Goal: Information Seeking & Learning: Learn about a topic

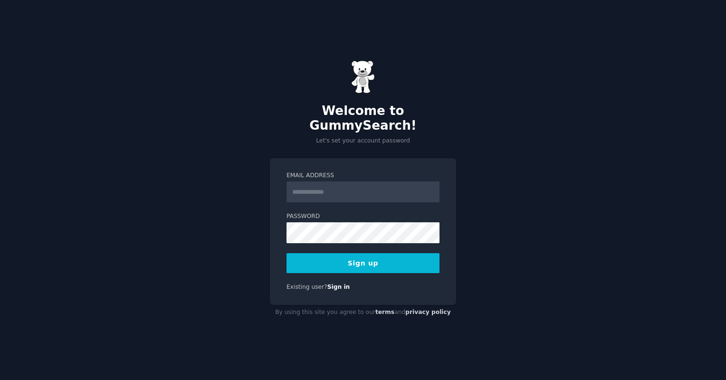
click at [311, 190] on input "Email Address" at bounding box center [362, 191] width 153 height 21
type input "**********"
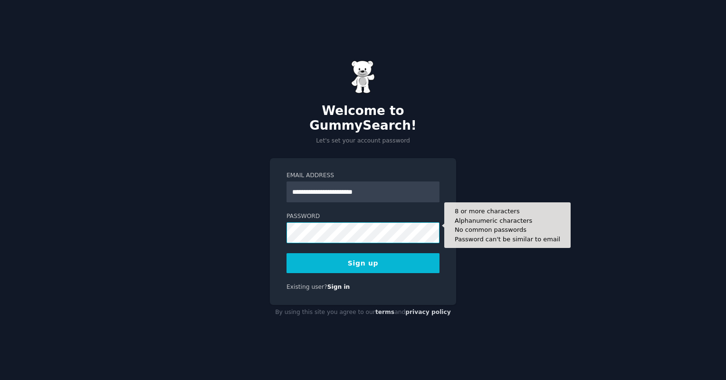
click at [286, 253] on button "Sign up" at bounding box center [362, 263] width 153 height 20
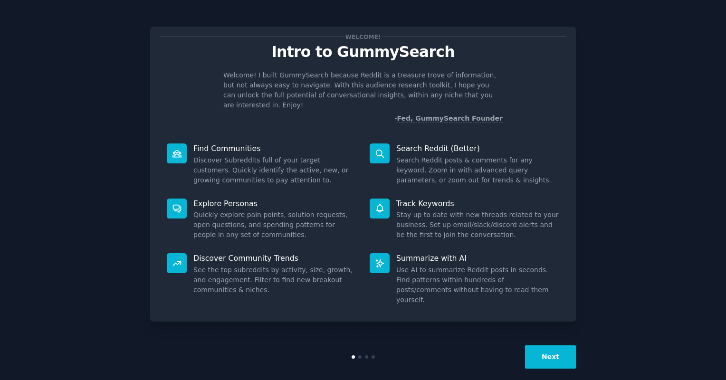
click at [540, 345] on button "Next" at bounding box center [550, 356] width 51 height 23
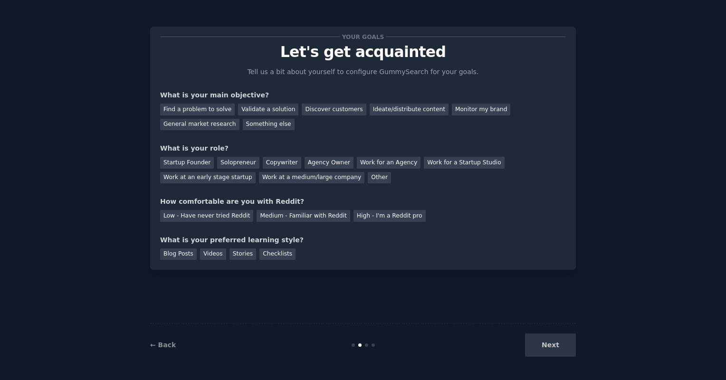
click at [560, 349] on div "Next" at bounding box center [505, 344] width 142 height 23
click at [196, 160] on div "Startup Founder" at bounding box center [187, 163] width 54 height 12
click at [223, 160] on div "Solopreneur" at bounding box center [238, 163] width 42 height 12
click at [538, 346] on div "Next" at bounding box center [505, 344] width 142 height 23
click at [196, 110] on div "Find a problem to solve" at bounding box center [197, 110] width 75 height 12
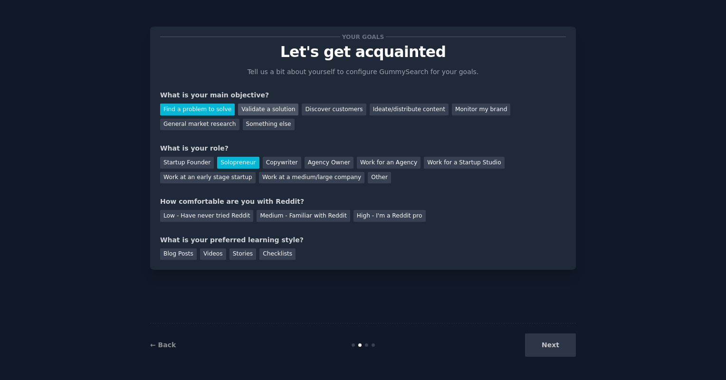
click at [238, 107] on div "Validate a solution" at bounding box center [268, 110] width 60 height 12
click at [205, 107] on div "Find a problem to solve" at bounding box center [197, 110] width 75 height 12
click at [202, 254] on div "Videos" at bounding box center [213, 254] width 26 height 12
click at [227, 214] on div "Low - Have never tried Reddit" at bounding box center [206, 216] width 93 height 12
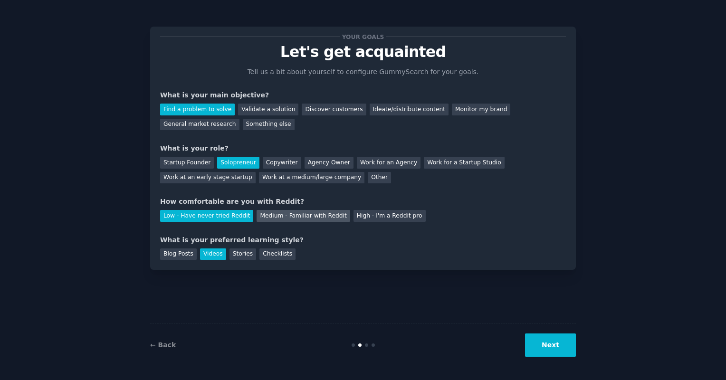
click at [285, 212] on div "Medium - Familiar with Reddit" at bounding box center [302, 216] width 93 height 12
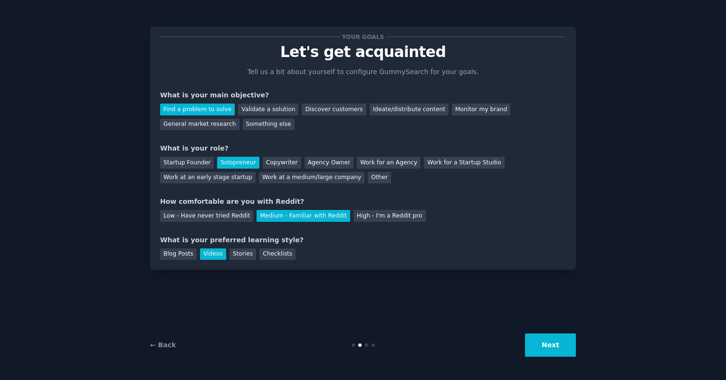
click at [517, 345] on div "Next" at bounding box center [505, 344] width 142 height 23
click at [551, 346] on button "Next" at bounding box center [550, 344] width 51 height 23
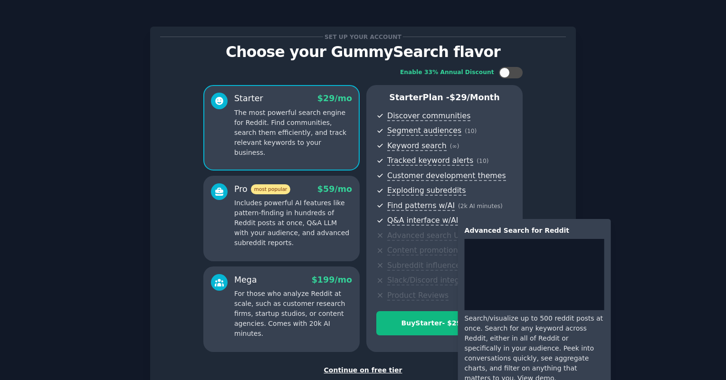
scroll to position [62, 0]
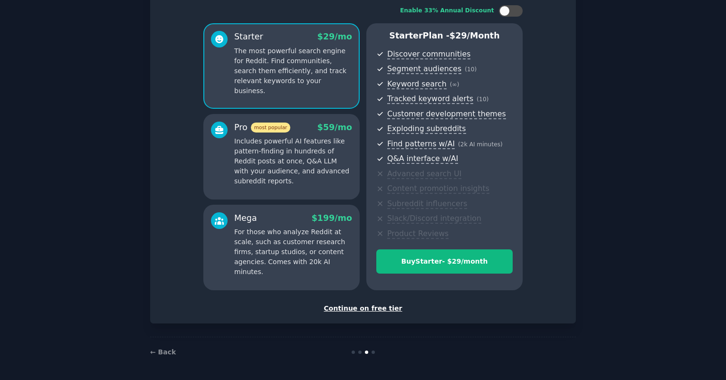
click at [347, 311] on div "Continue on free tier" at bounding box center [363, 308] width 406 height 10
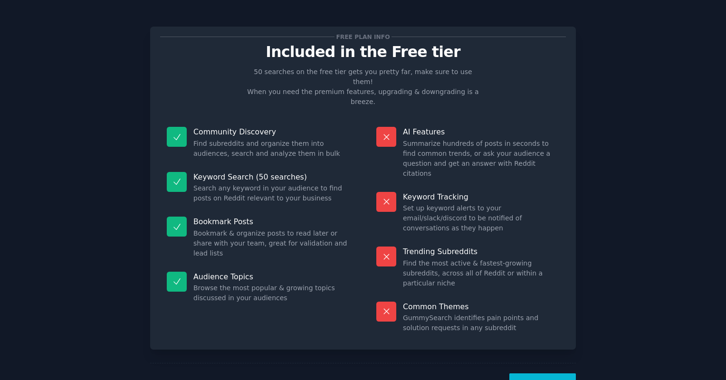
click at [530, 373] on button "Let's Go!" at bounding box center [542, 384] width 66 height 23
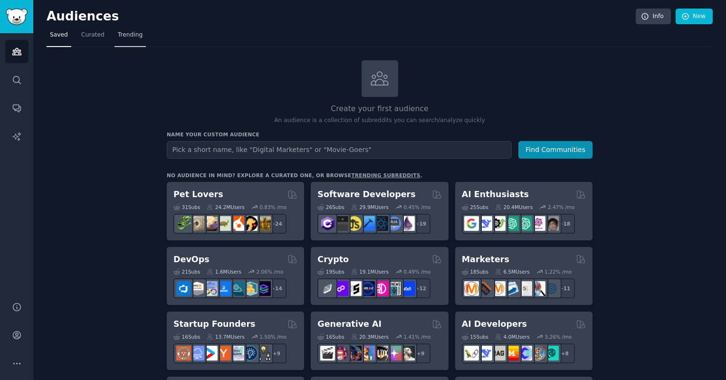
click at [131, 34] on span "Trending" at bounding box center [130, 35] width 25 height 9
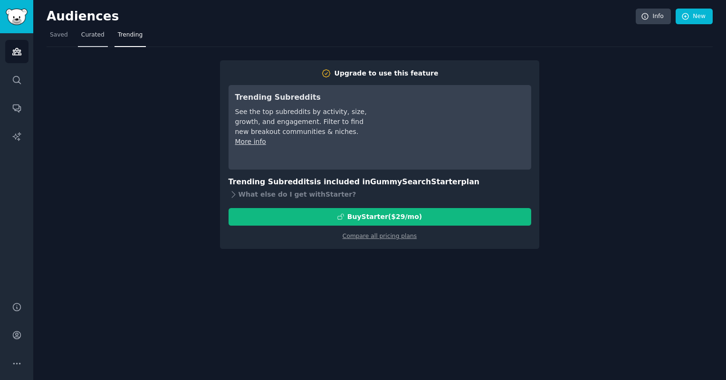
click at [82, 42] on link "Curated" at bounding box center [93, 37] width 30 height 19
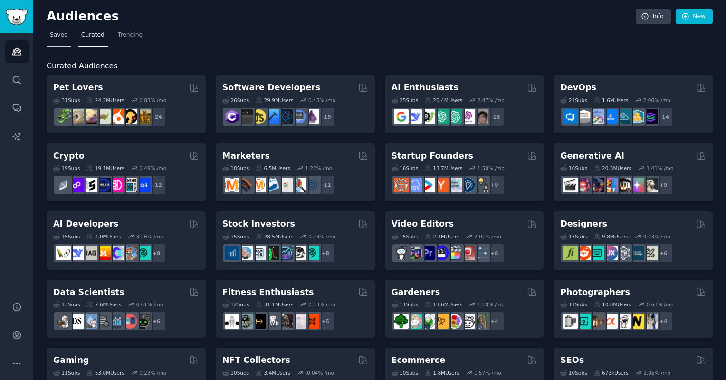
click at [66, 43] on link "Saved" at bounding box center [59, 37] width 25 height 19
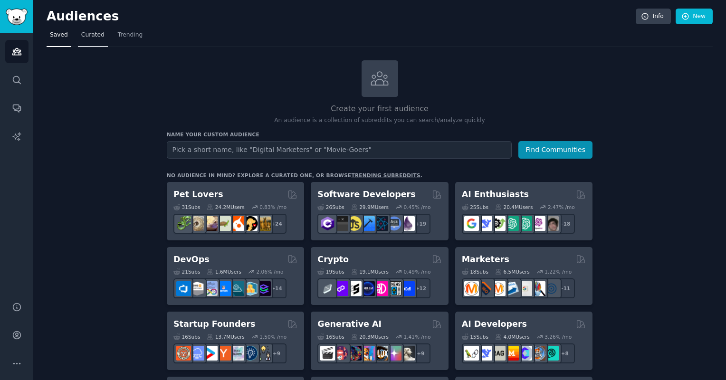
click at [90, 36] on span "Curated" at bounding box center [92, 35] width 23 height 9
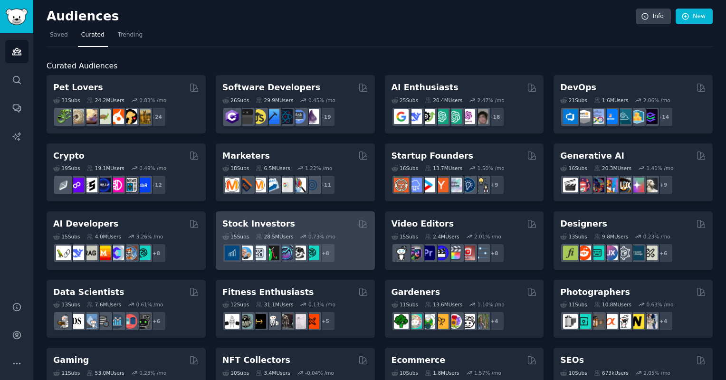
click at [315, 231] on div "15 Sub s 28.5M Users 0.73 % /mo r/technicalanalysis + 8" at bounding box center [295, 246] width 146 height 33
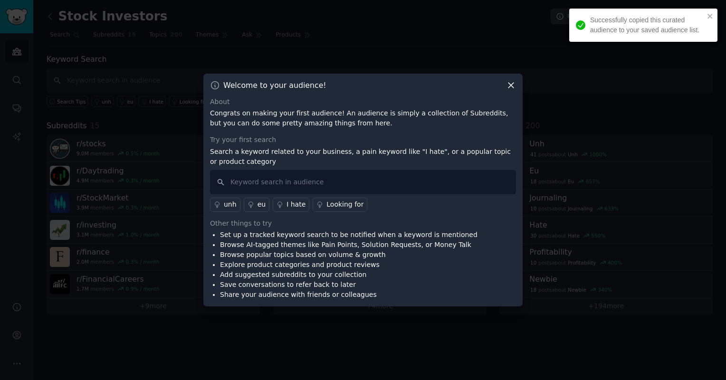
click at [331, 198] on link "Looking for" at bounding box center [339, 205] width 55 height 14
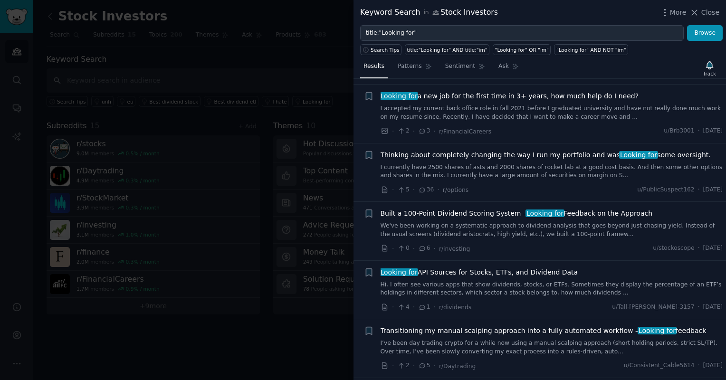
scroll to position [538, 0]
click at [476, 213] on span "Built a 100-Point Dividend Scoring System – Looking for Feedback on the Approach" at bounding box center [516, 213] width 272 height 10
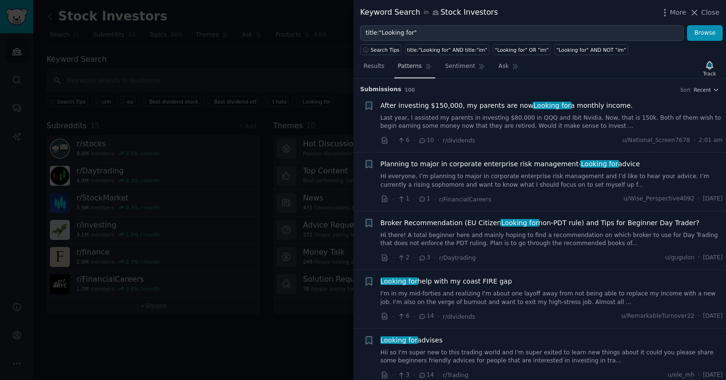
click at [410, 70] on link "Patterns" at bounding box center [414, 68] width 40 height 19
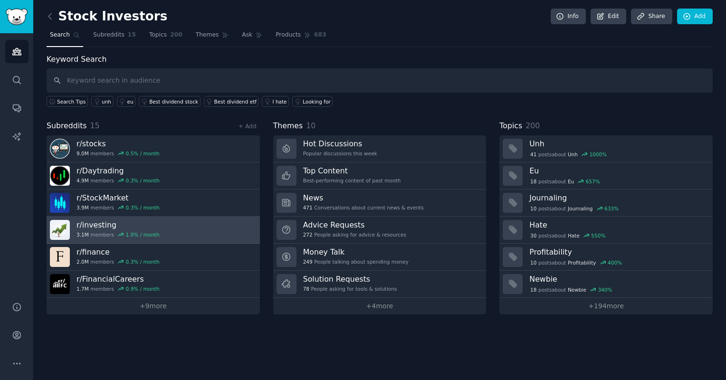
click at [160, 222] on link "r/ investing 3.1M members 1.0 % / month" at bounding box center [153, 230] width 213 height 27
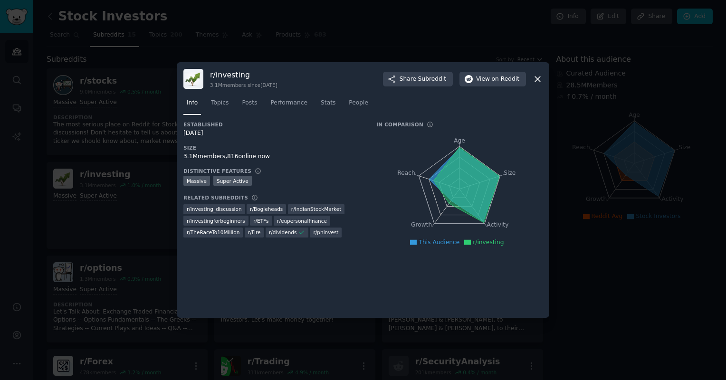
click at [156, 151] on div at bounding box center [363, 190] width 726 height 380
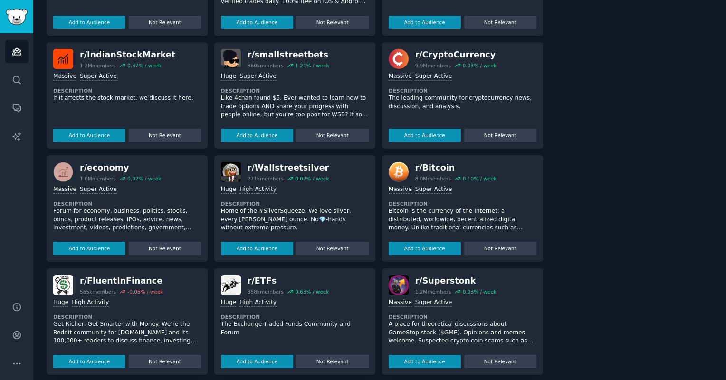
scroll to position [635, 0]
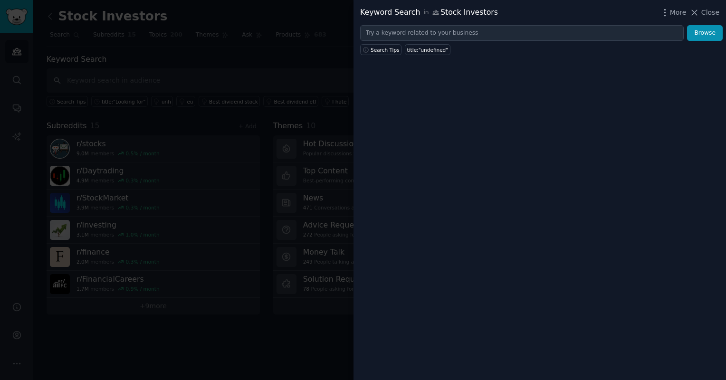
click at [122, 78] on div at bounding box center [363, 190] width 726 height 380
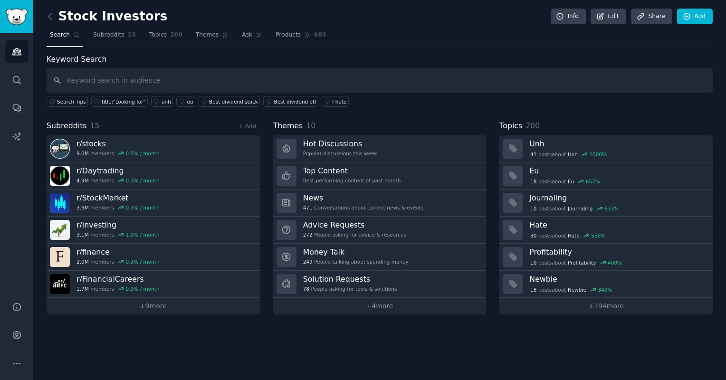
click at [64, 37] on span "Search" at bounding box center [60, 35] width 20 height 9
click at [26, 47] on link "Audiences" at bounding box center [16, 51] width 23 height 23
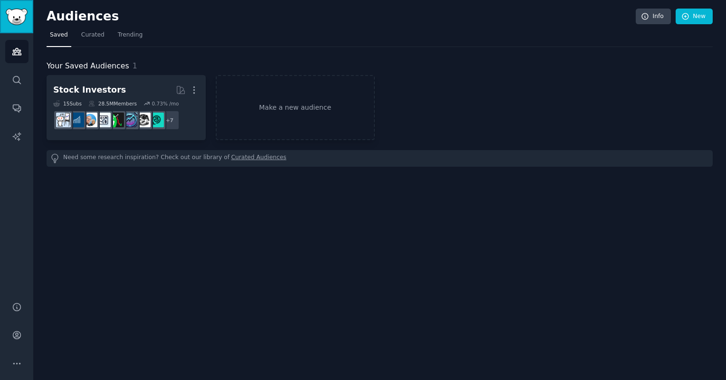
click at [16, 30] on link "Sidebar" at bounding box center [16, 16] width 33 height 33
click at [15, 23] on img "Sidebar" at bounding box center [17, 17] width 22 height 17
click at [85, 40] on link "Curated" at bounding box center [93, 37] width 30 height 19
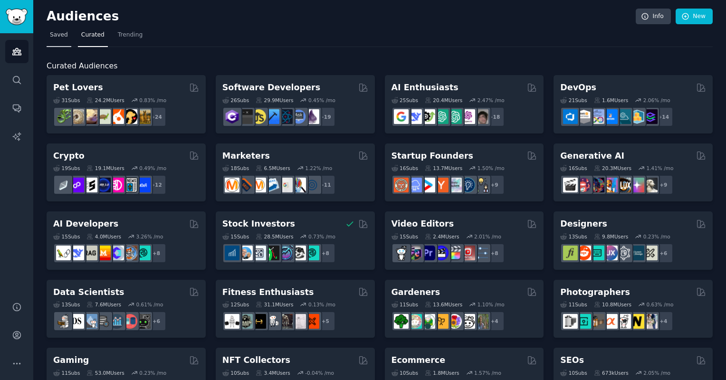
click at [66, 40] on link "Saved" at bounding box center [59, 37] width 25 height 19
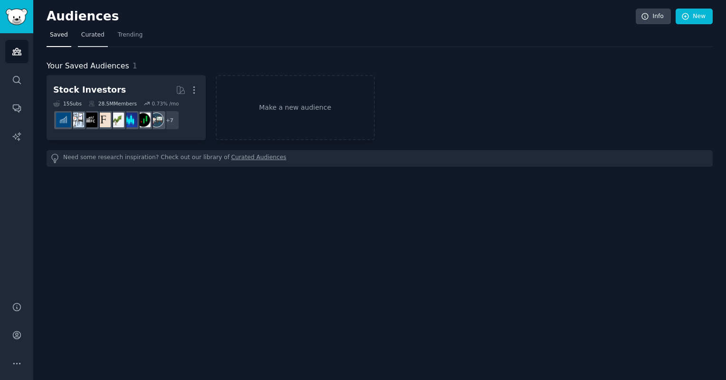
click at [89, 42] on link "Curated" at bounding box center [93, 37] width 30 height 19
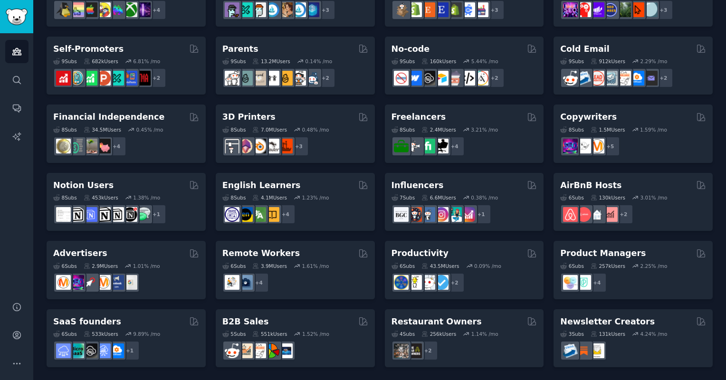
scroll to position [379, 0]
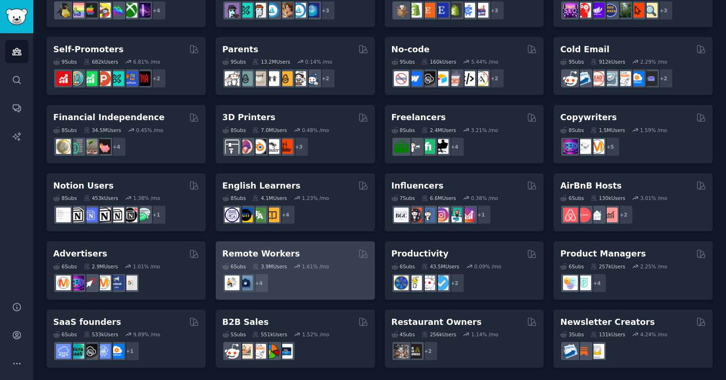
click at [299, 258] on div "Remote Workers" at bounding box center [295, 254] width 146 height 12
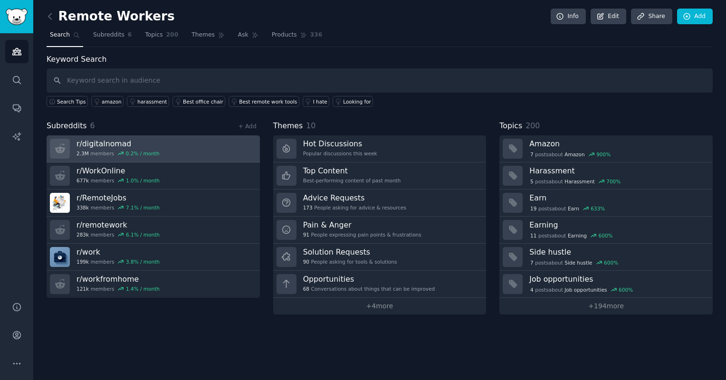
click at [188, 146] on link "r/ digitalnomad 2.3M members 0.2 % / month" at bounding box center [153, 148] width 213 height 27
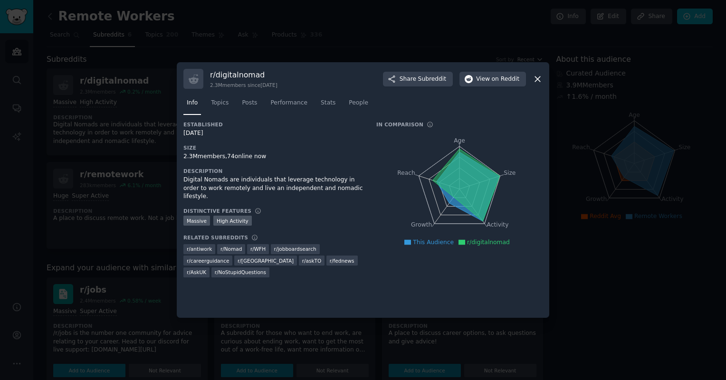
click at [332, 49] on div at bounding box center [363, 190] width 726 height 380
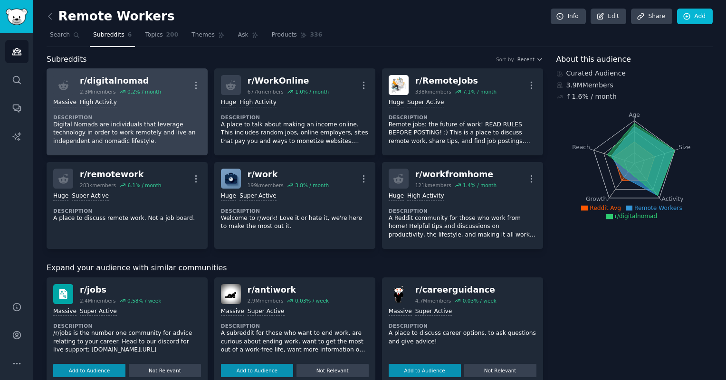
click at [96, 78] on div "r/ digitalnomad" at bounding box center [120, 81] width 81 height 12
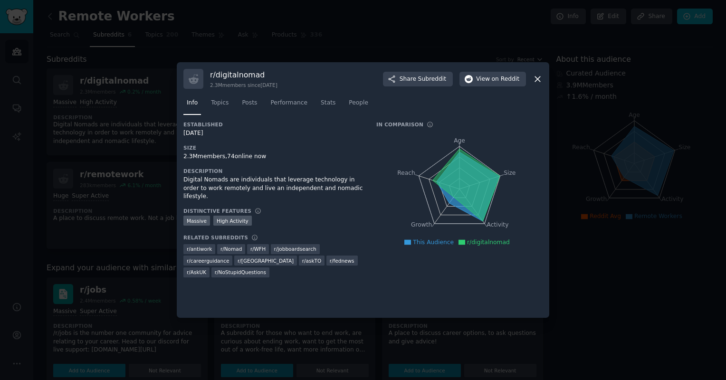
click at [109, 145] on div at bounding box center [363, 190] width 726 height 380
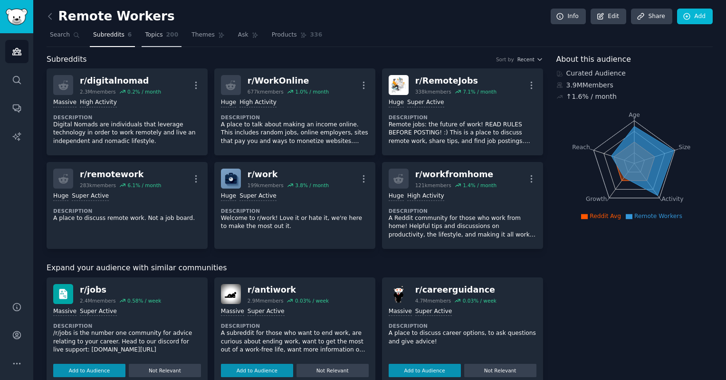
click at [154, 31] on span "Topics" at bounding box center [154, 35] width 18 height 9
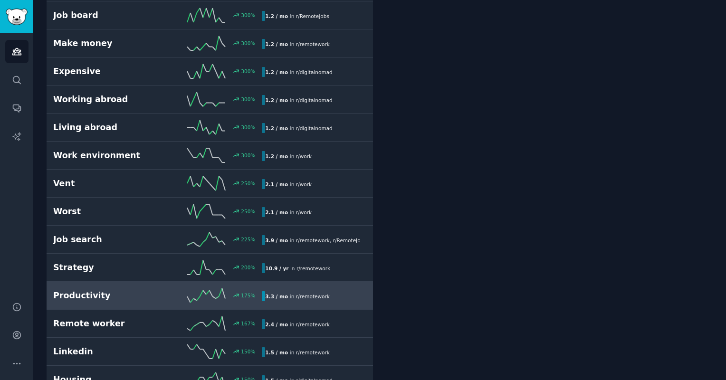
click at [155, 294] on h2 "Productivity" at bounding box center [105, 296] width 104 height 12
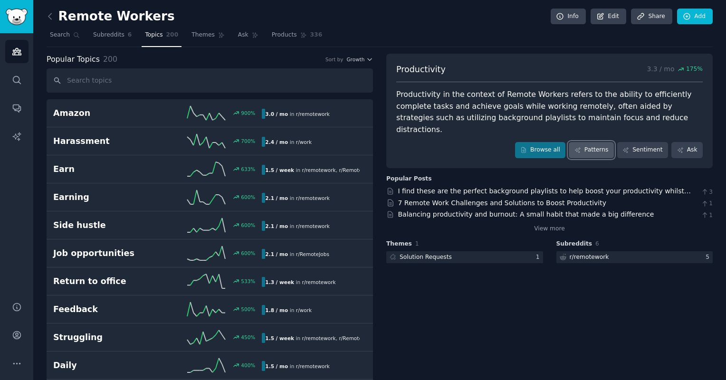
click at [591, 142] on link "Patterns" at bounding box center [590, 150] width 45 height 16
click at [672, 142] on link "Ask" at bounding box center [686, 150] width 31 height 16
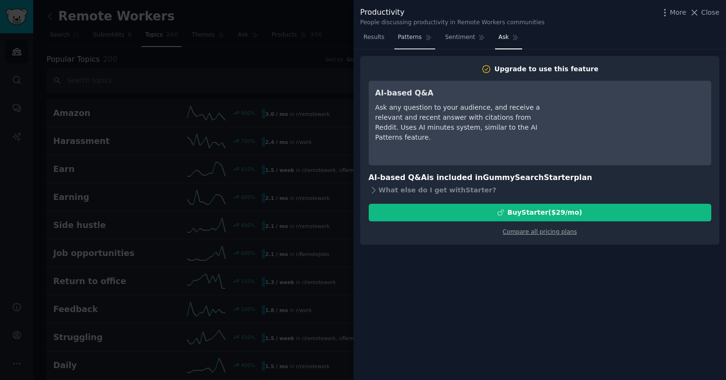
click at [416, 42] on link "Patterns" at bounding box center [414, 39] width 40 height 19
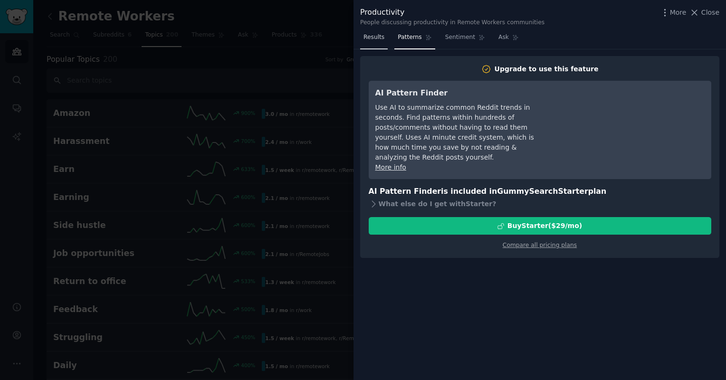
click at [384, 42] on link "Results" at bounding box center [374, 39] width 28 height 19
click at [310, 43] on div at bounding box center [363, 190] width 726 height 380
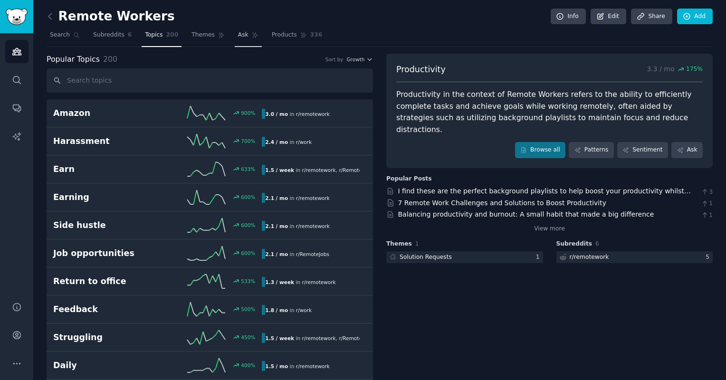
click at [245, 39] on link "Ask" at bounding box center [248, 37] width 27 height 19
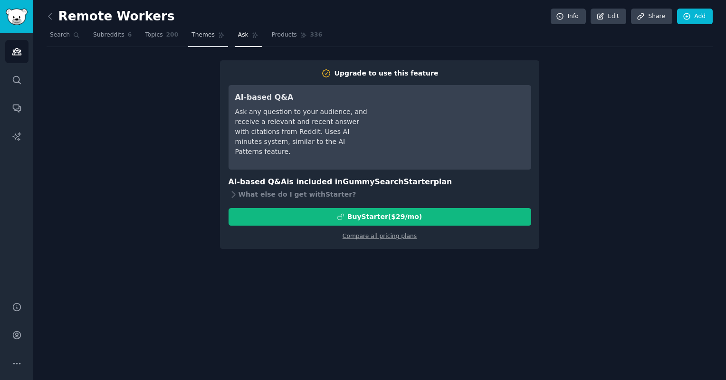
click at [218, 36] on icon at bounding box center [221, 35] width 7 height 7
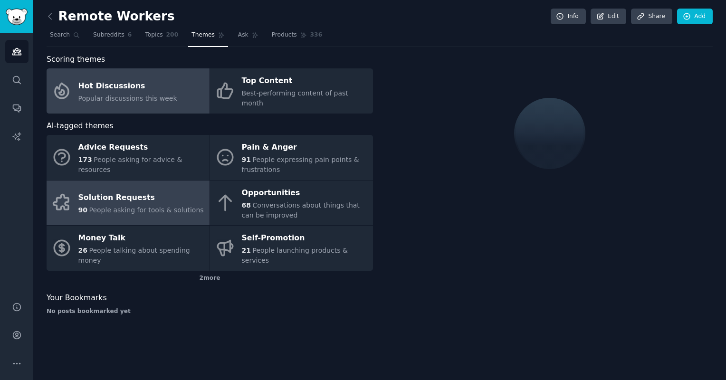
click at [137, 190] on div "Solution Requests" at bounding box center [140, 197] width 125 height 15
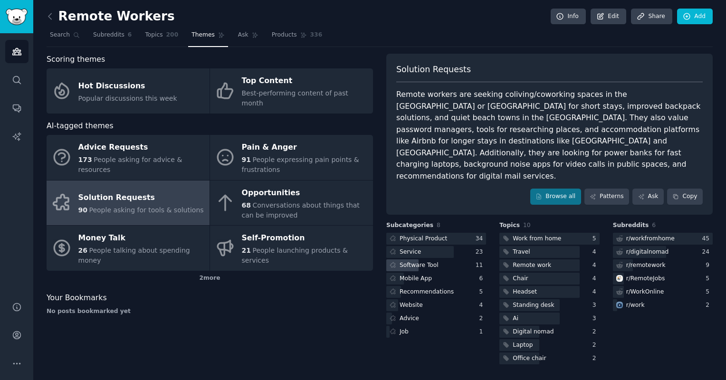
click at [426, 261] on div "Software Tool" at bounding box center [418, 265] width 39 height 9
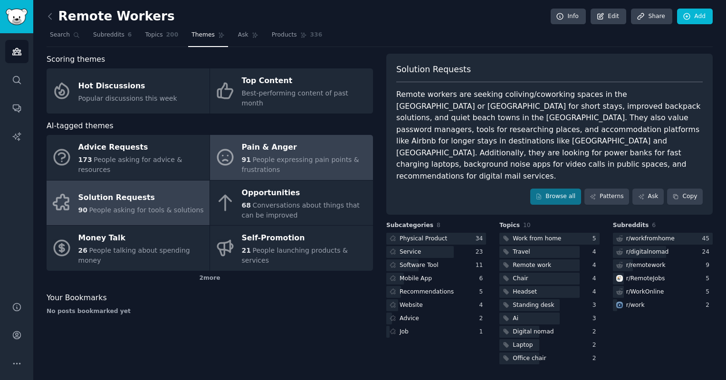
click at [312, 140] on div "Pain & Anger" at bounding box center [305, 147] width 126 height 15
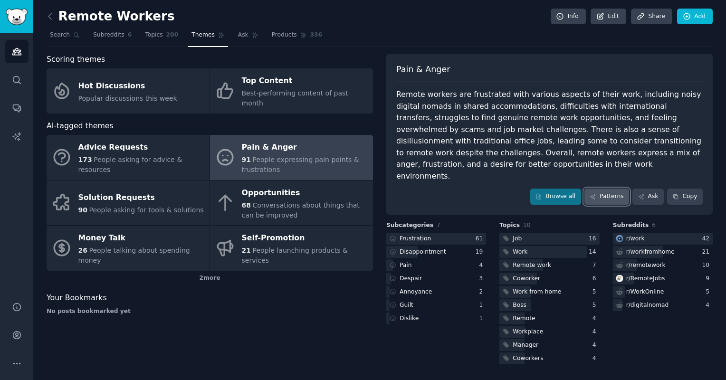
click at [609, 189] on link "Patterns" at bounding box center [606, 197] width 45 height 16
click at [210, 271] on div "2 more" at bounding box center [210, 278] width 326 height 15
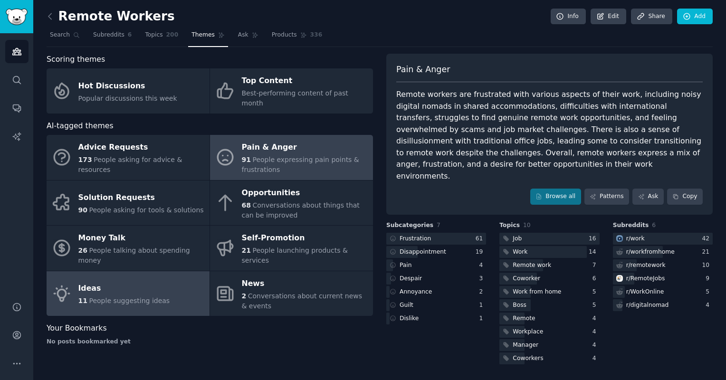
click at [190, 273] on link "Ideas 11 People suggesting ideas" at bounding box center [128, 293] width 163 height 45
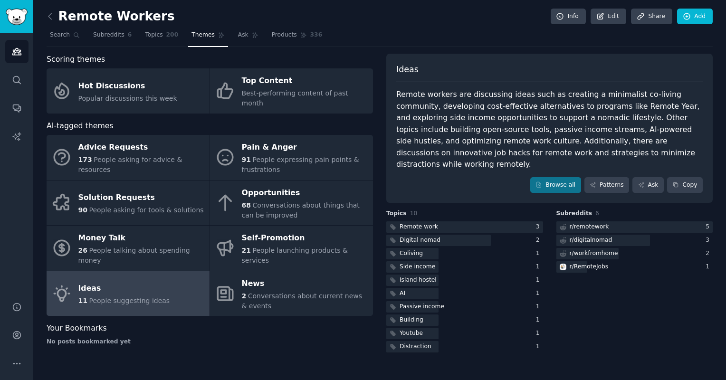
click at [479, 123] on div "Remote workers are discussing ideas such as creating a minimalist co-living com…" at bounding box center [549, 130] width 306 height 82
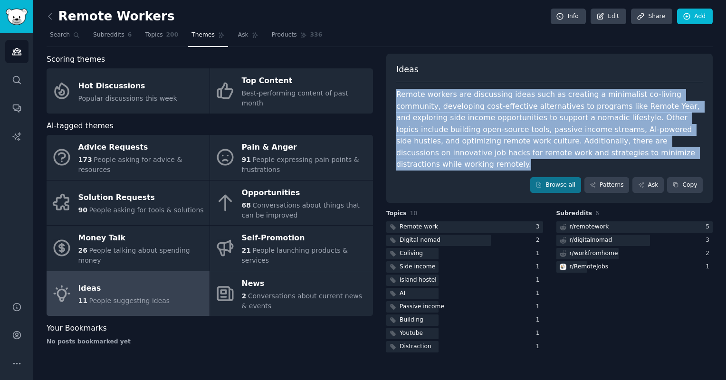
click at [479, 123] on div "Remote workers are discussing ideas such as creating a minimalist co-living com…" at bounding box center [549, 130] width 306 height 82
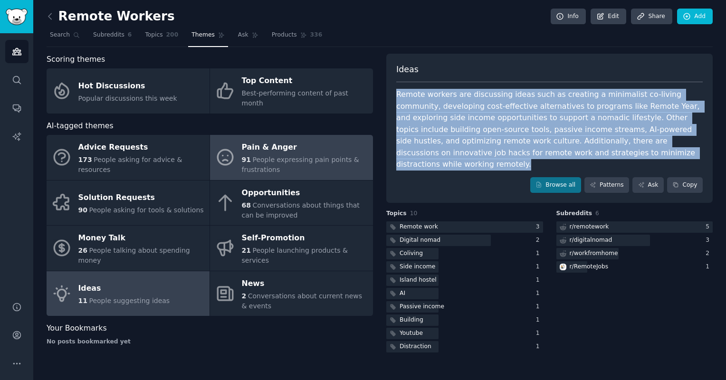
click at [271, 155] on div "91 People expressing pain points & frustrations" at bounding box center [305, 165] width 126 height 20
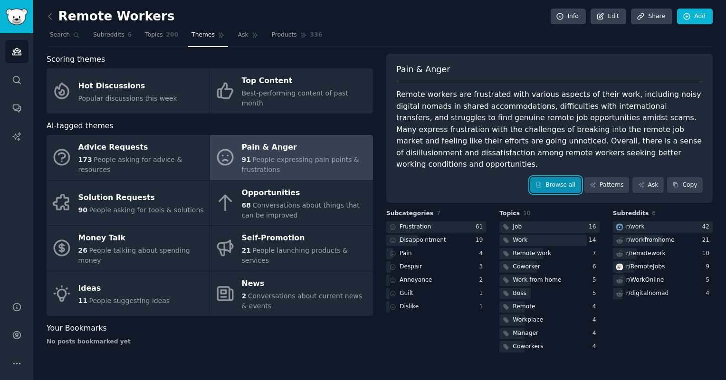
click at [572, 179] on link "Browse all" at bounding box center [555, 185] width 51 height 16
click at [496, 139] on div "Remote workers are frustrated with various aspects of their work, including noi…" at bounding box center [549, 130] width 306 height 82
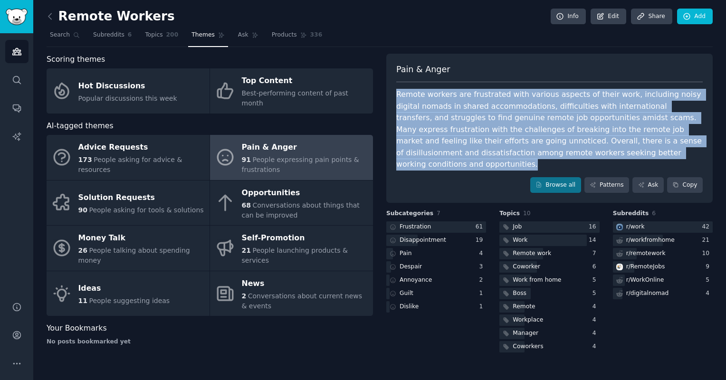
click at [496, 139] on div "Remote workers are frustrated with various aspects of their work, including noi…" at bounding box center [549, 130] width 306 height 82
copy div "Remote workers are frustrated with various aspects of their work, including noi…"
